Goal: Information Seeking & Learning: Learn about a topic

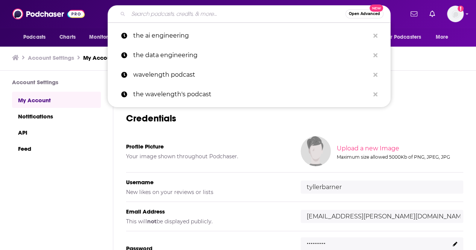
click at [197, 11] on input "Search podcasts, credits, & more..." at bounding box center [236, 14] width 217 height 12
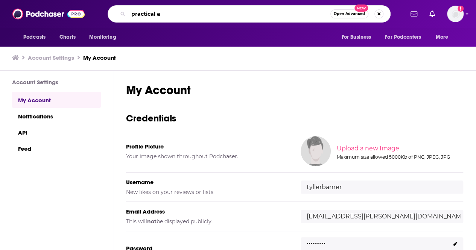
type input "practical ai"
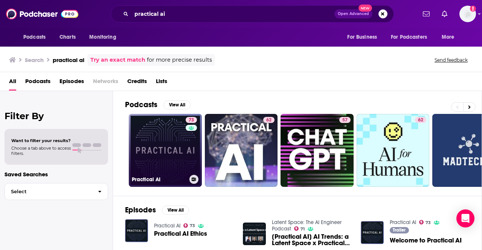
click at [157, 143] on link "73 Practical AI" at bounding box center [165, 150] width 73 height 73
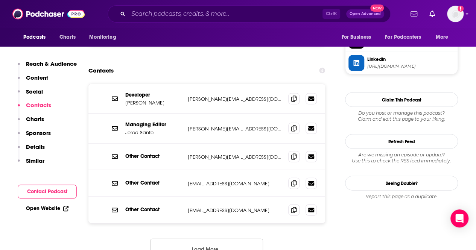
scroll to position [746, 0]
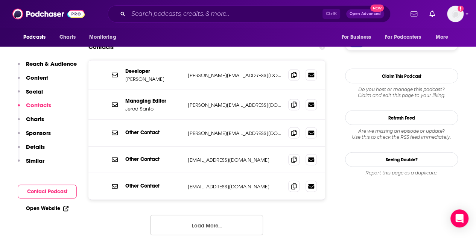
click at [179, 215] on button "Load More..." at bounding box center [206, 225] width 113 height 20
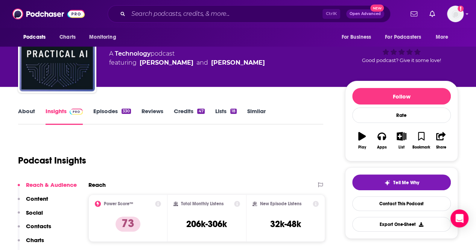
scroll to position [0, 0]
